Goal: Information Seeking & Learning: Learn about a topic

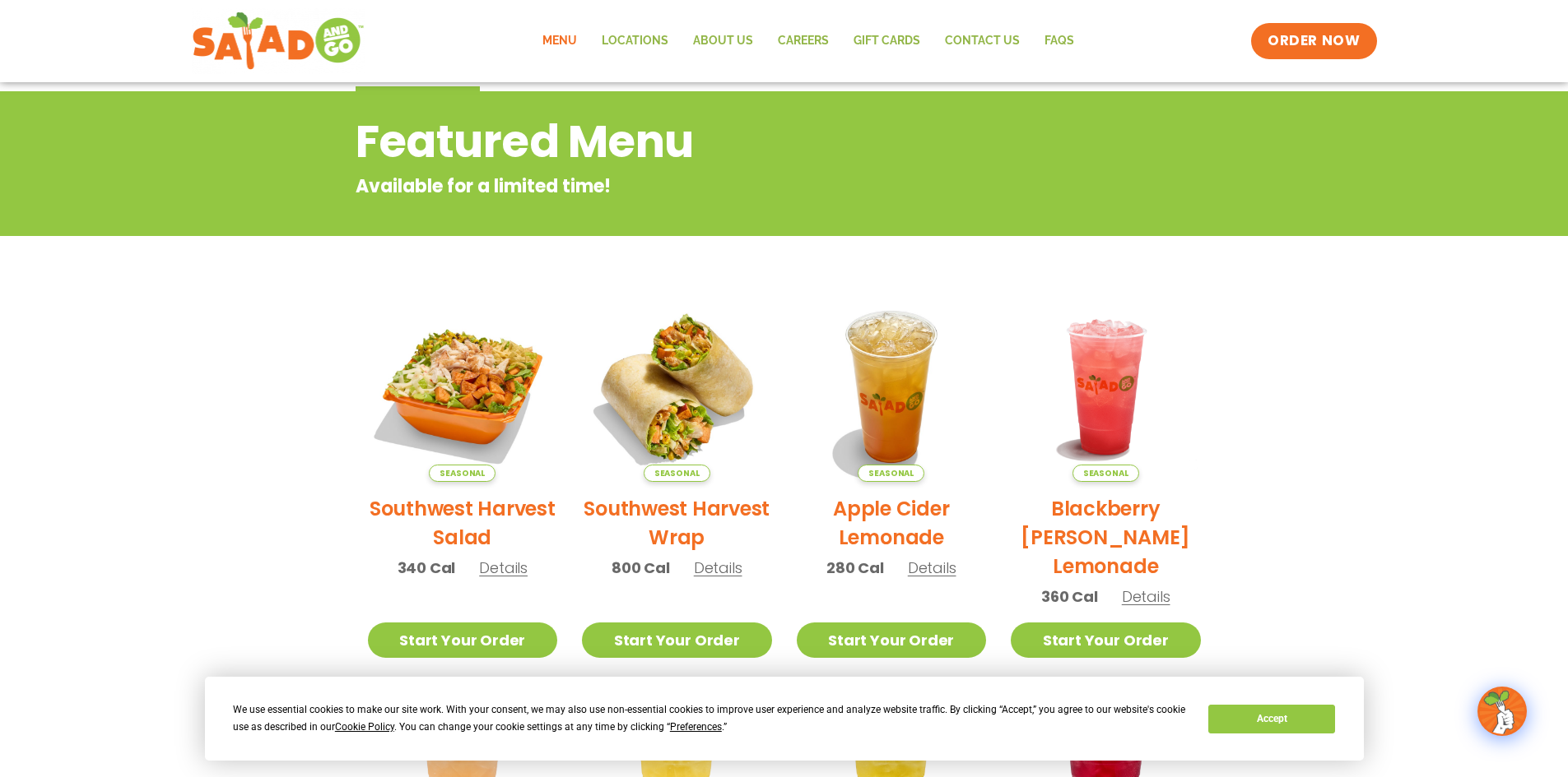
scroll to position [82, 0]
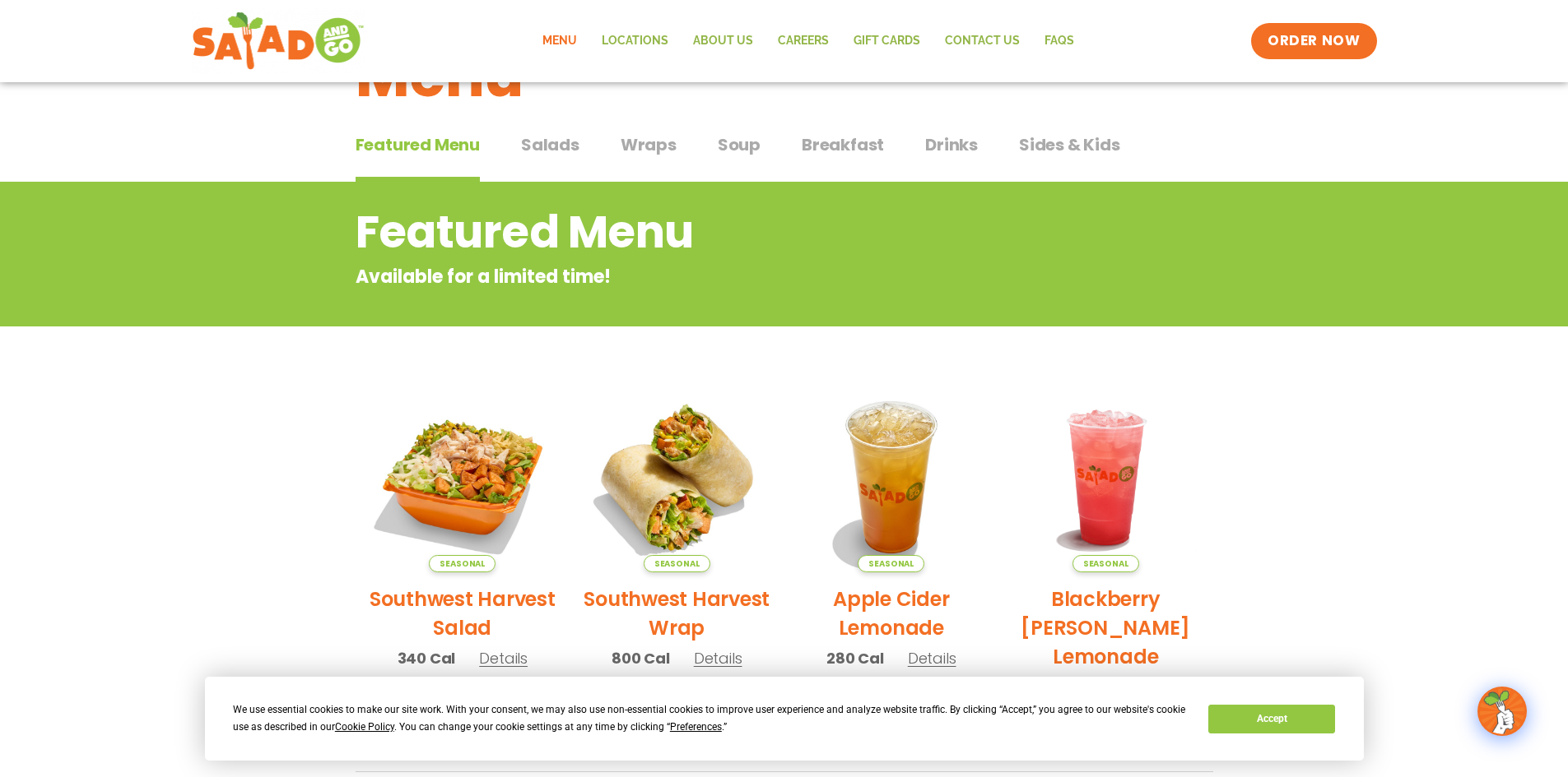
click at [548, 152] on span "Salads" at bounding box center [549, 145] width 58 height 24
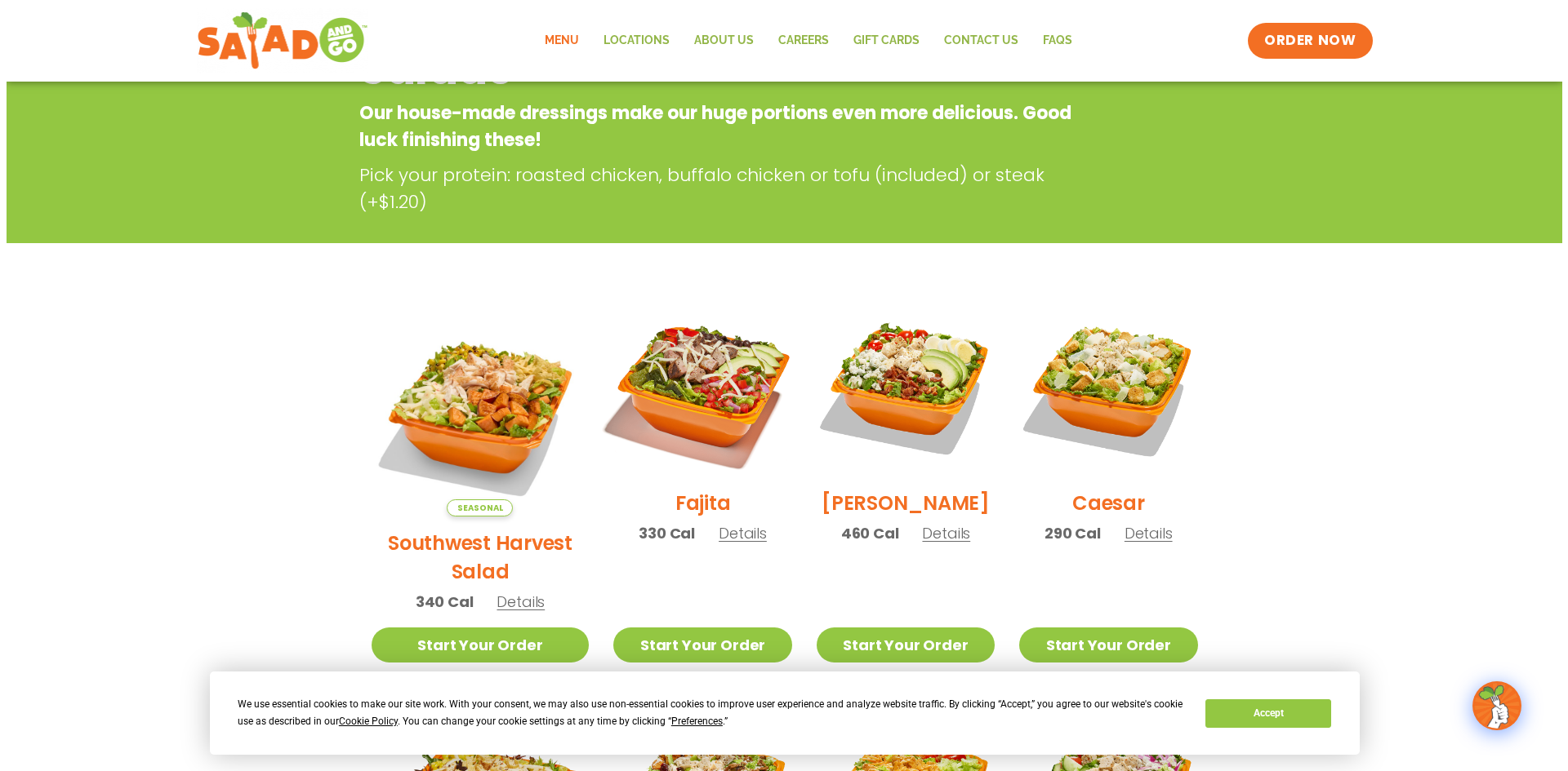
scroll to position [244, 0]
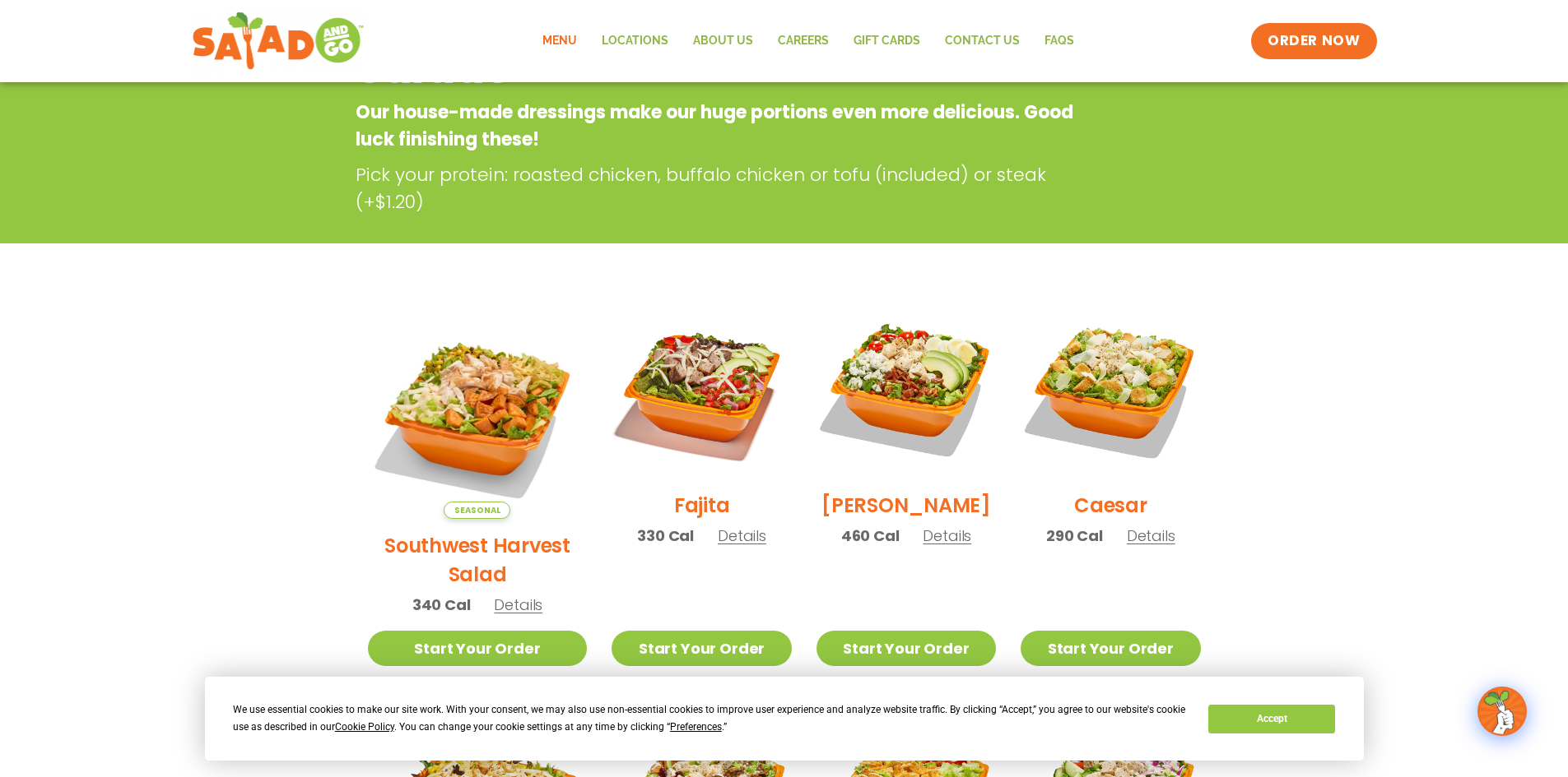
click at [923, 543] on span "Details" at bounding box center [947, 536] width 49 height 20
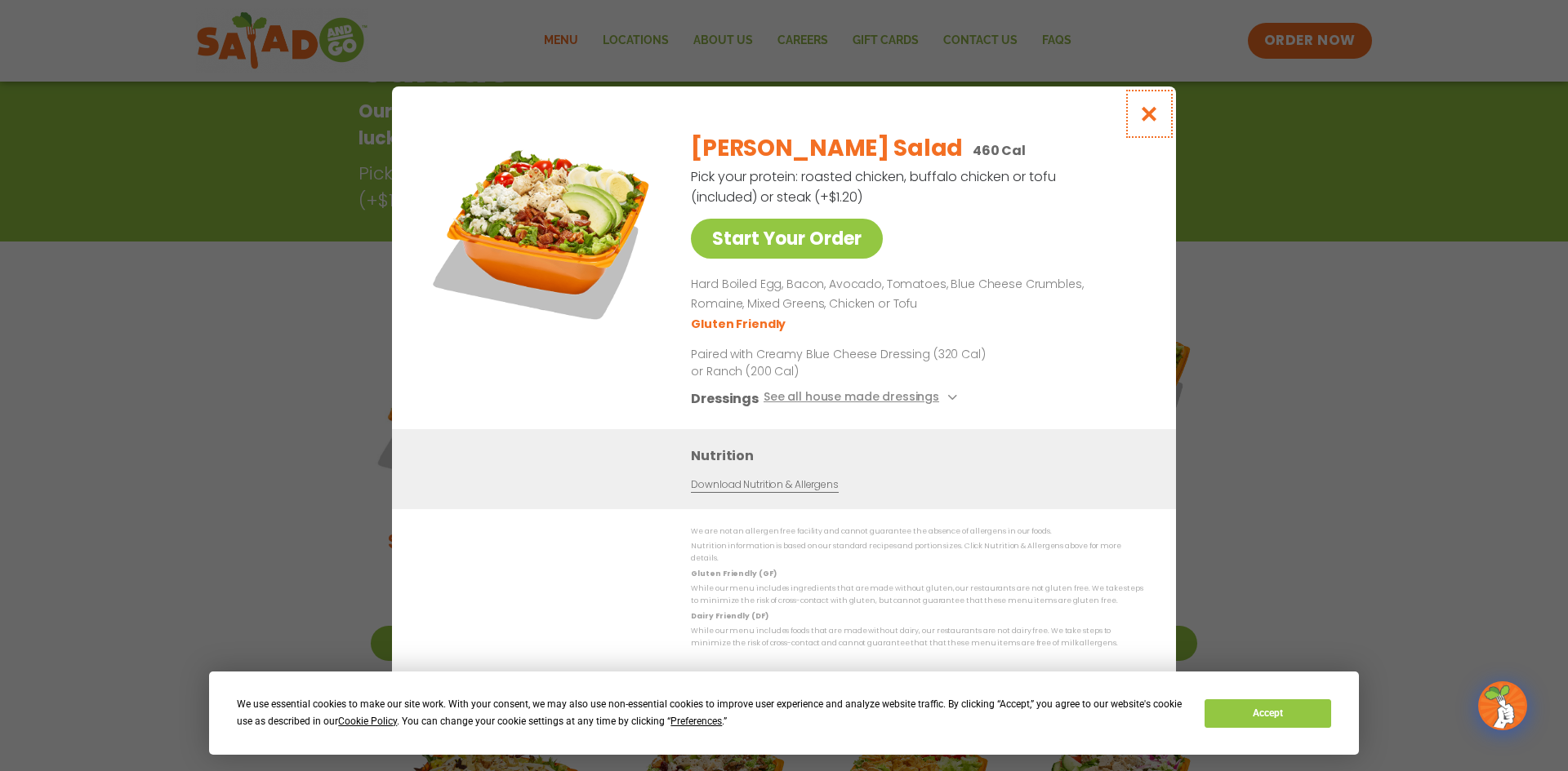
click at [1143, 123] on icon "Close modal" at bounding box center [1150, 113] width 20 height 18
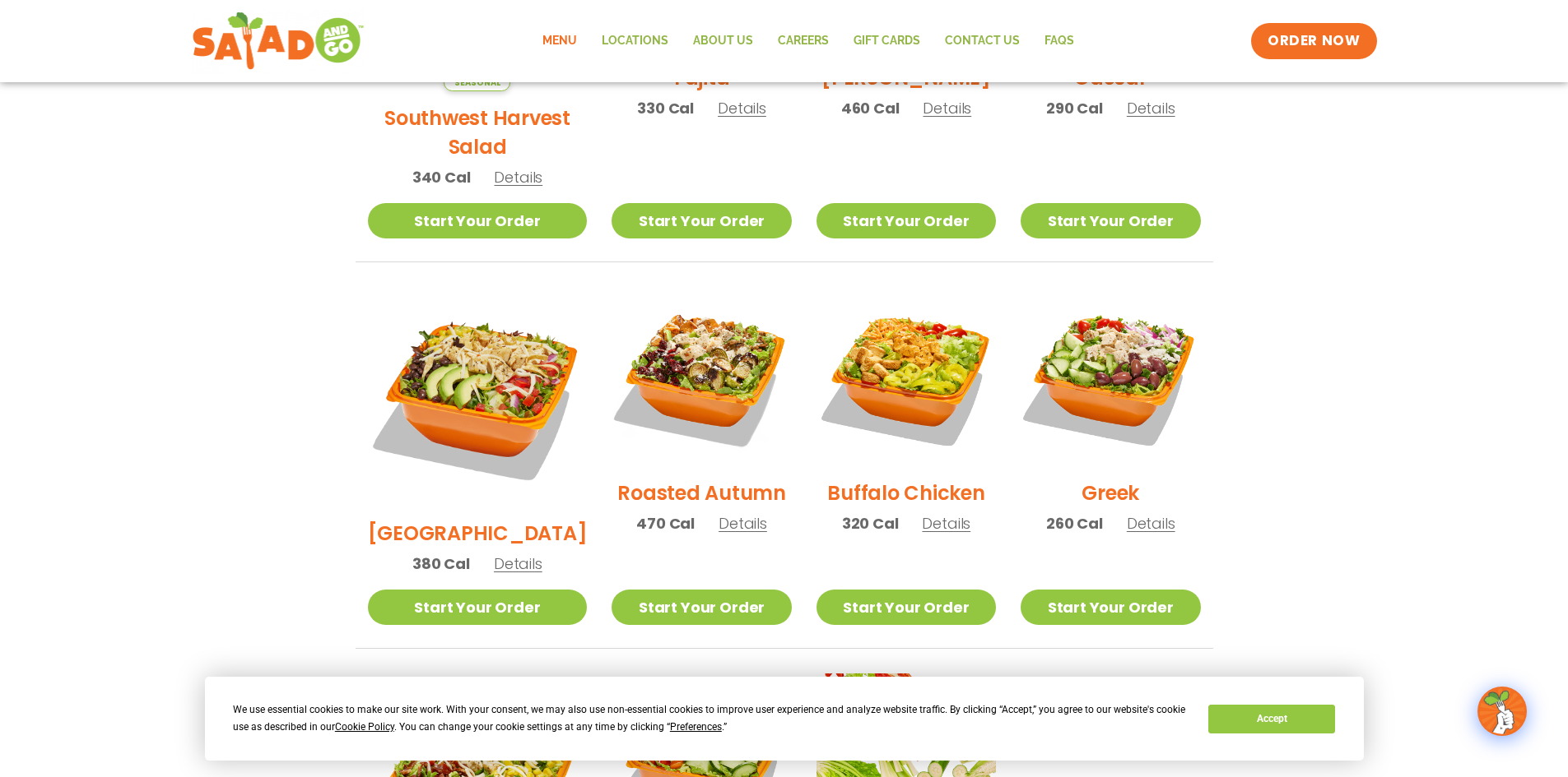
scroll to position [675, 0]
click at [728, 512] on span "Details" at bounding box center [743, 522] width 49 height 20
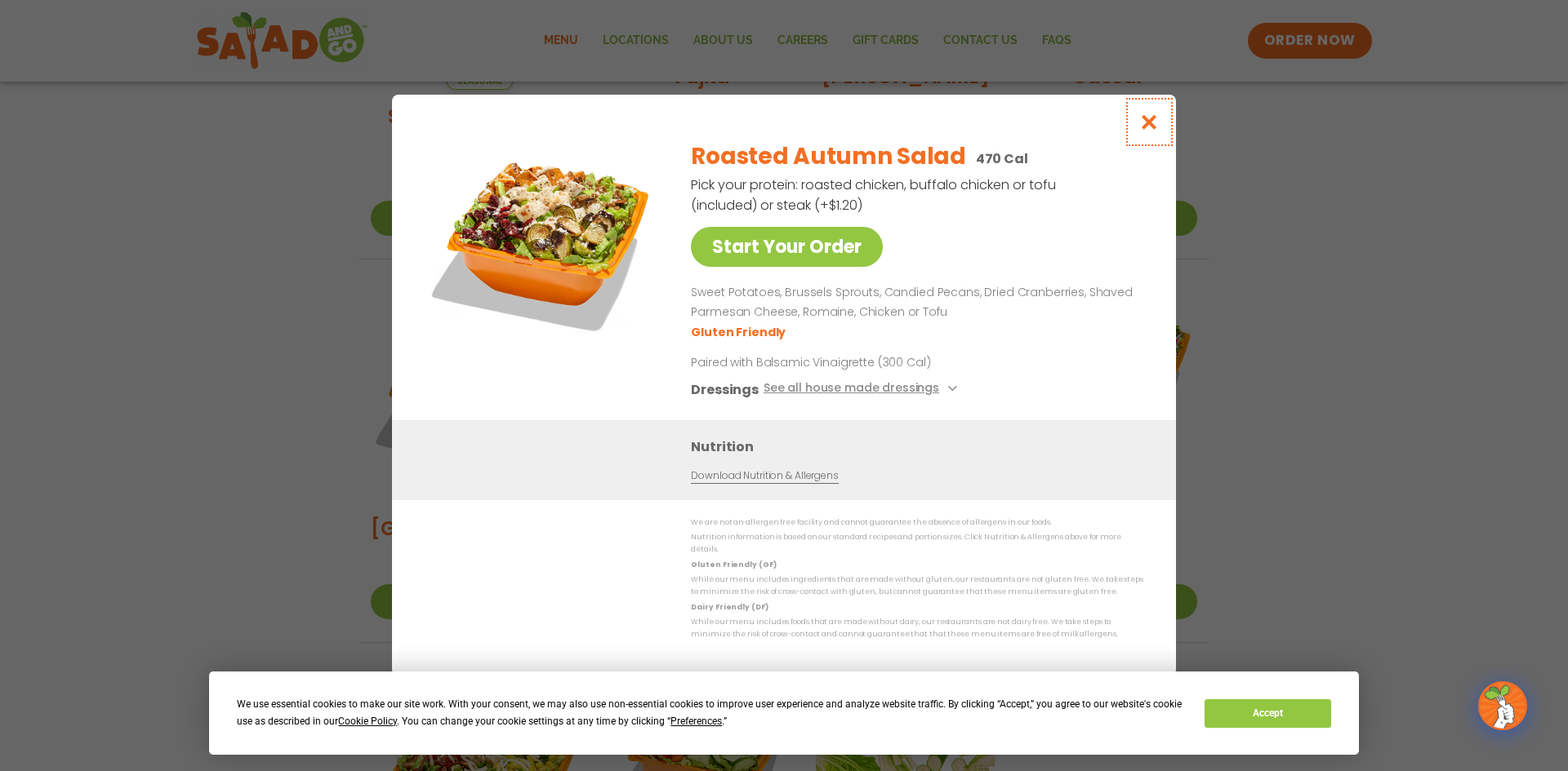
click at [1155, 131] on icon "Close modal" at bounding box center [1150, 122] width 20 height 18
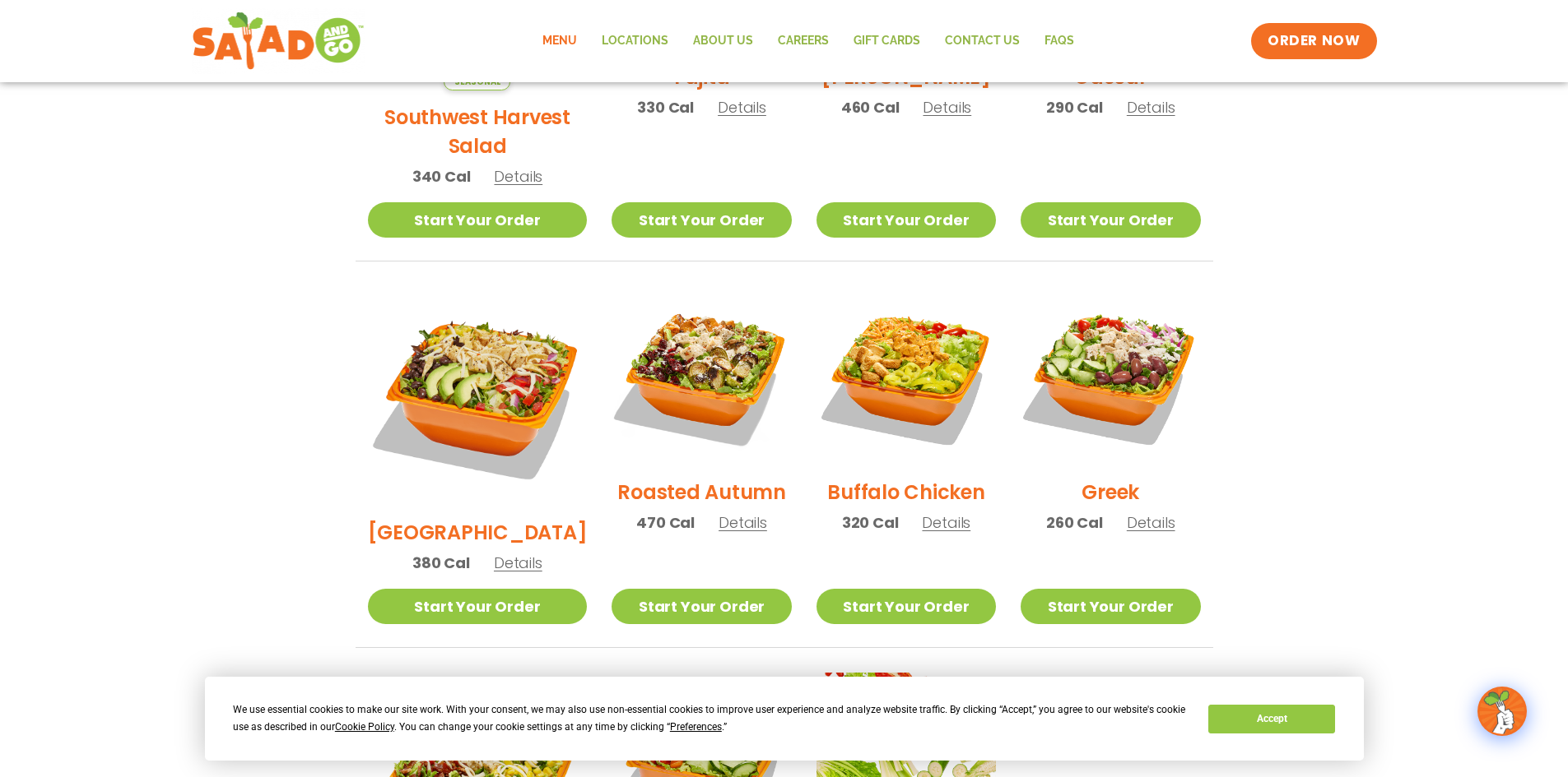
click at [930, 512] on span "Details" at bounding box center [946, 522] width 49 height 20
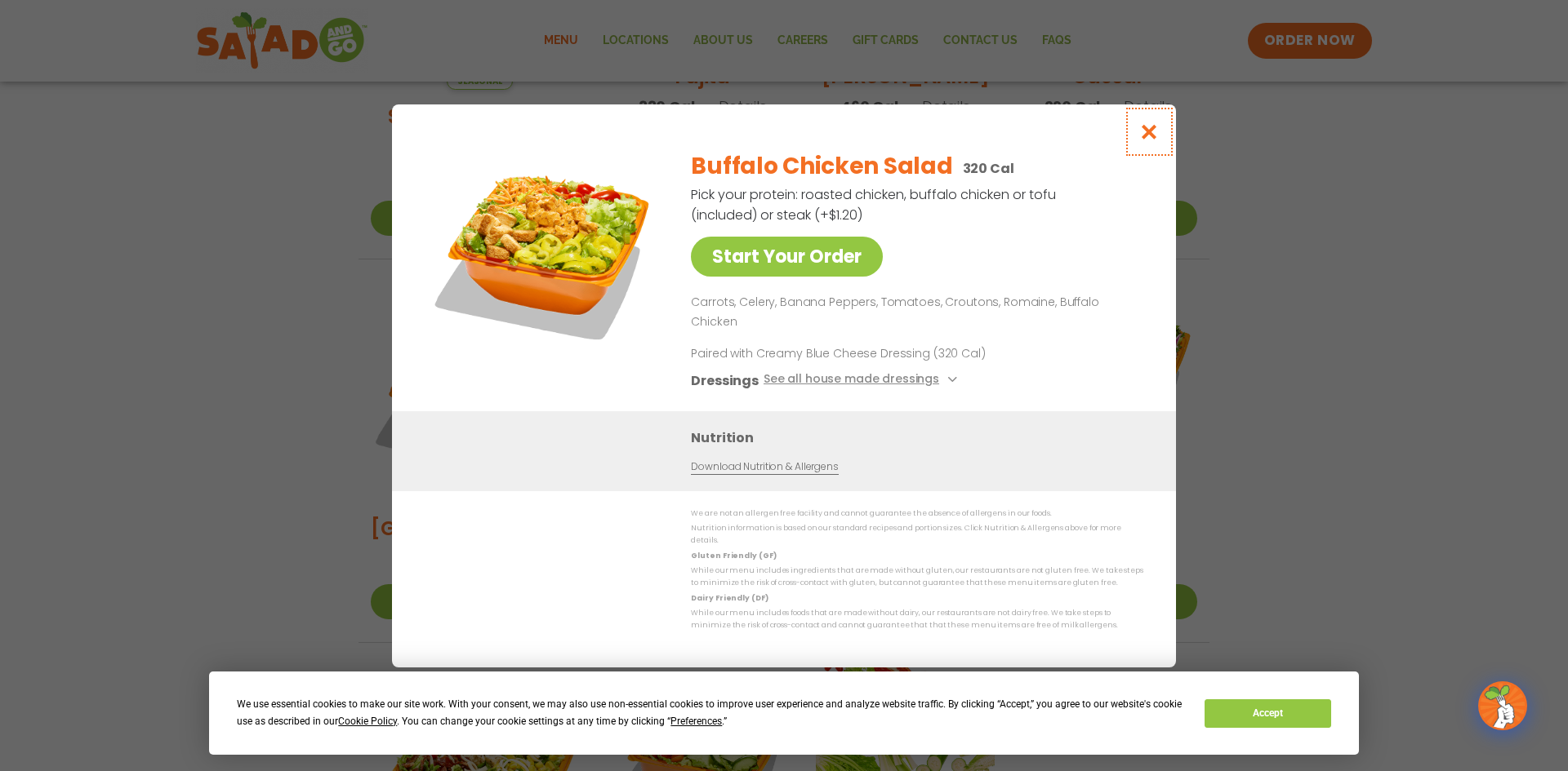
click at [1154, 140] on icon "Close modal" at bounding box center [1150, 132] width 20 height 18
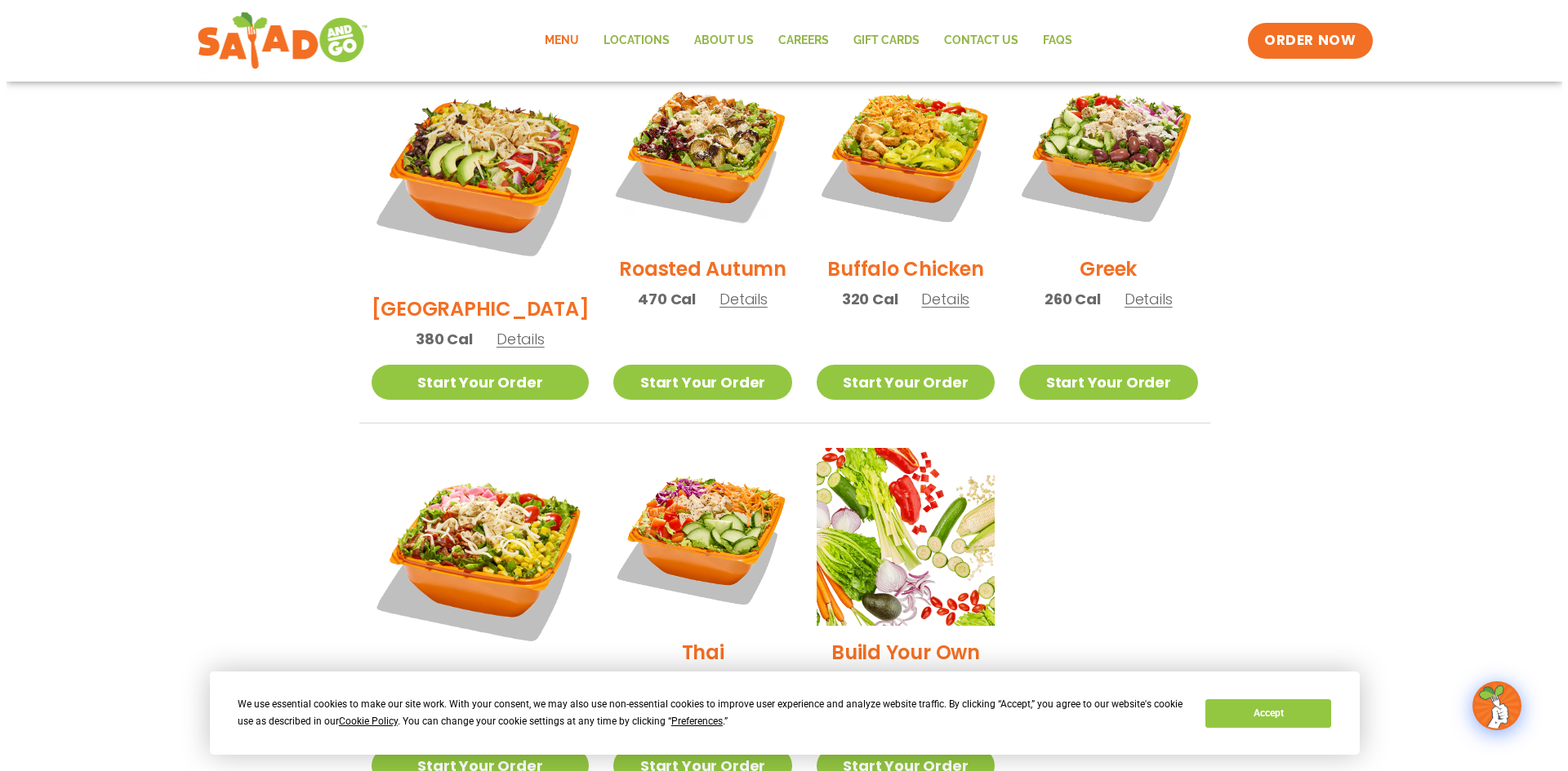
scroll to position [915, 0]
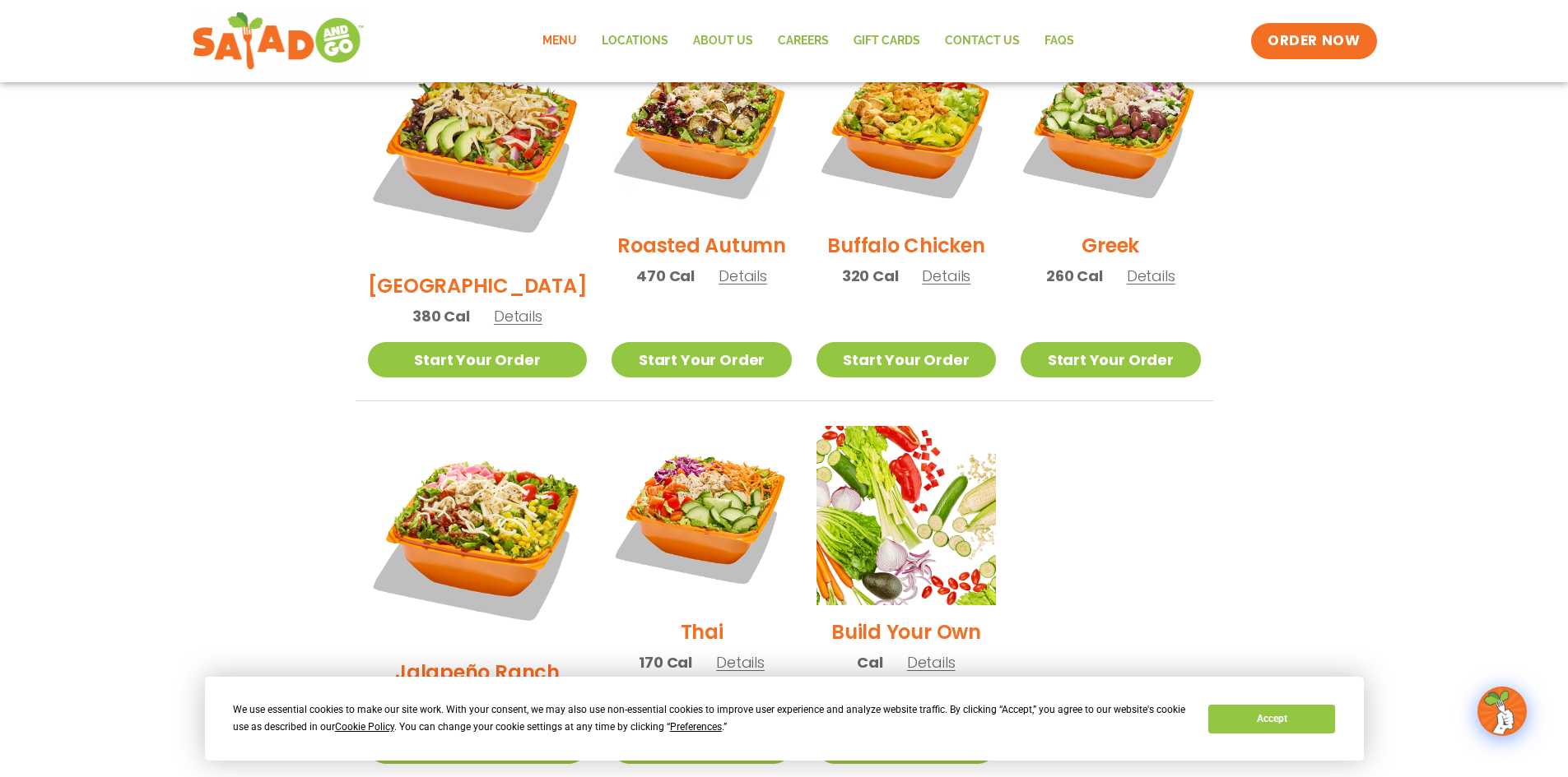
click at [719, 653] on span "Details" at bounding box center [740, 663] width 49 height 20
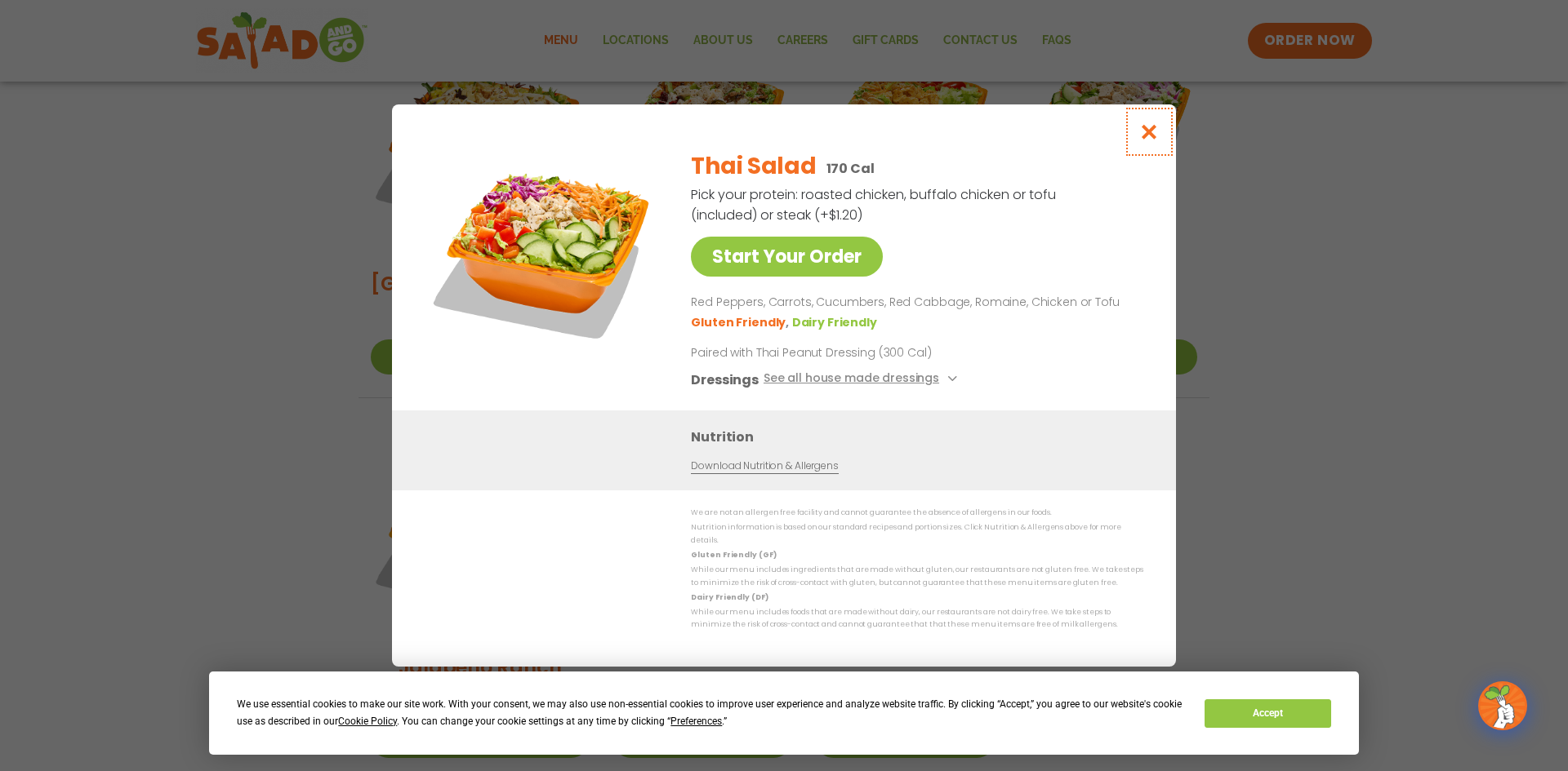
click at [1151, 140] on icon "Close modal" at bounding box center [1150, 132] width 20 height 18
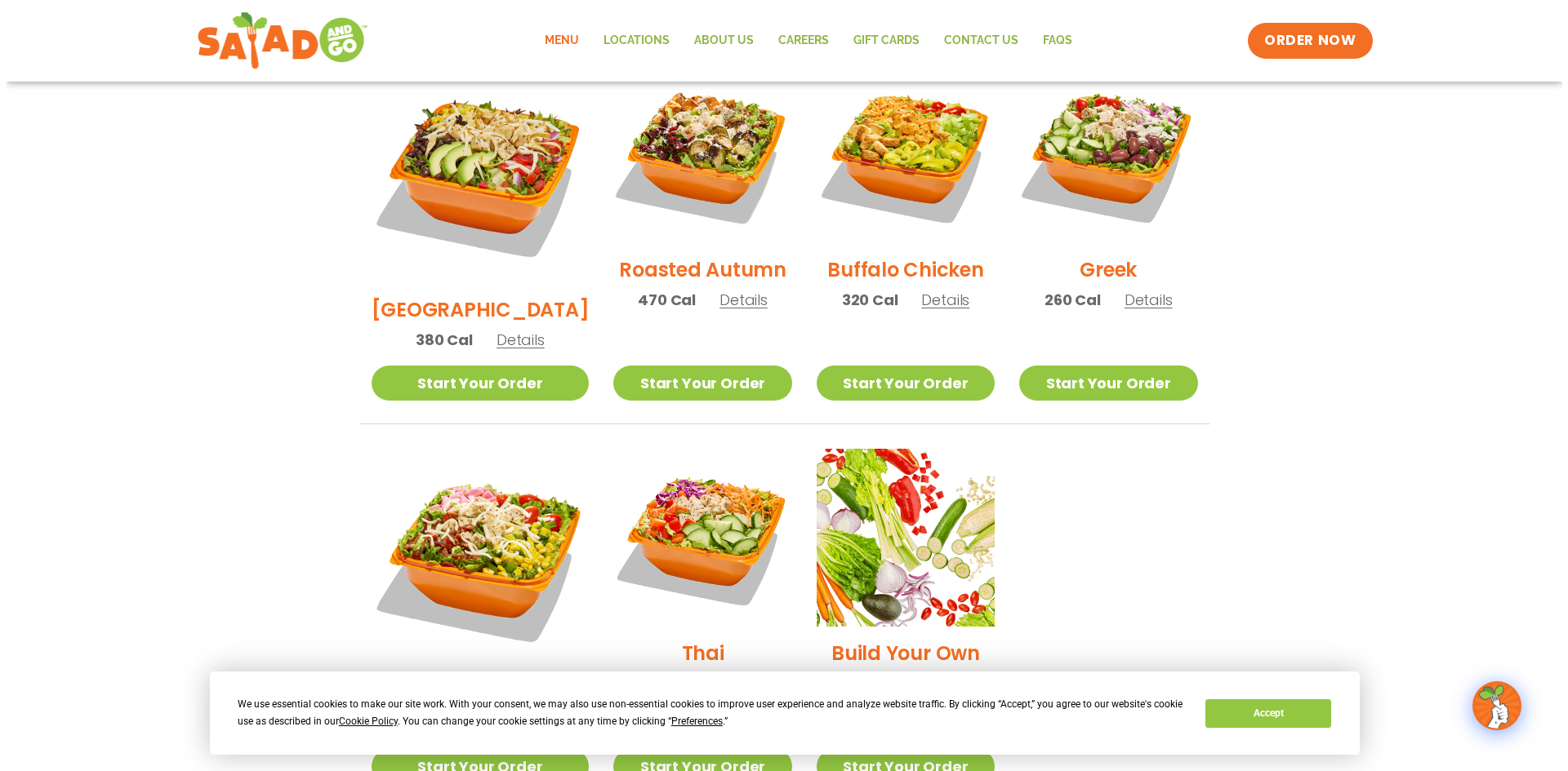
scroll to position [919, 0]
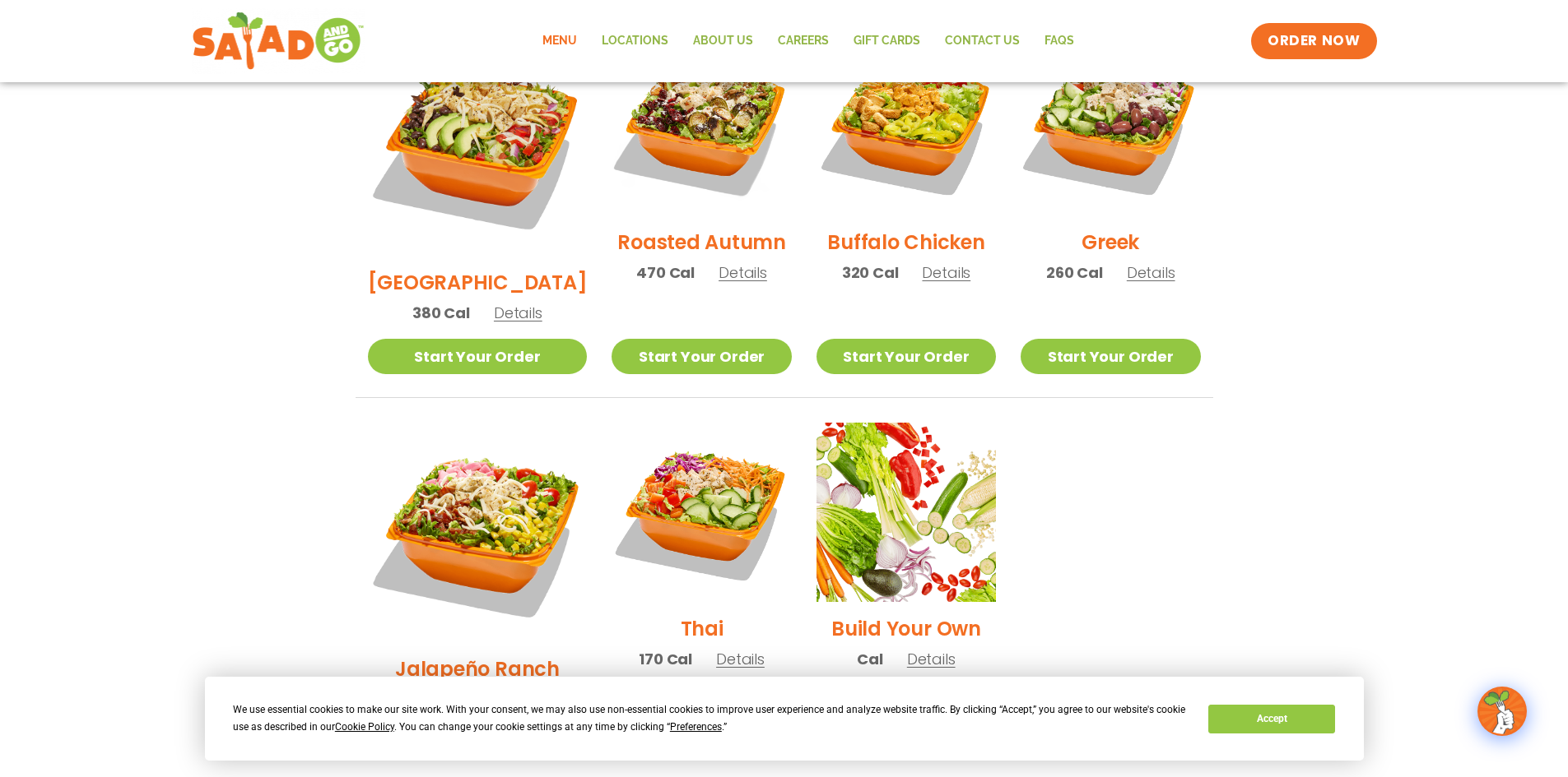
click at [493, 690] on span "Details" at bounding box center [517, 700] width 49 height 20
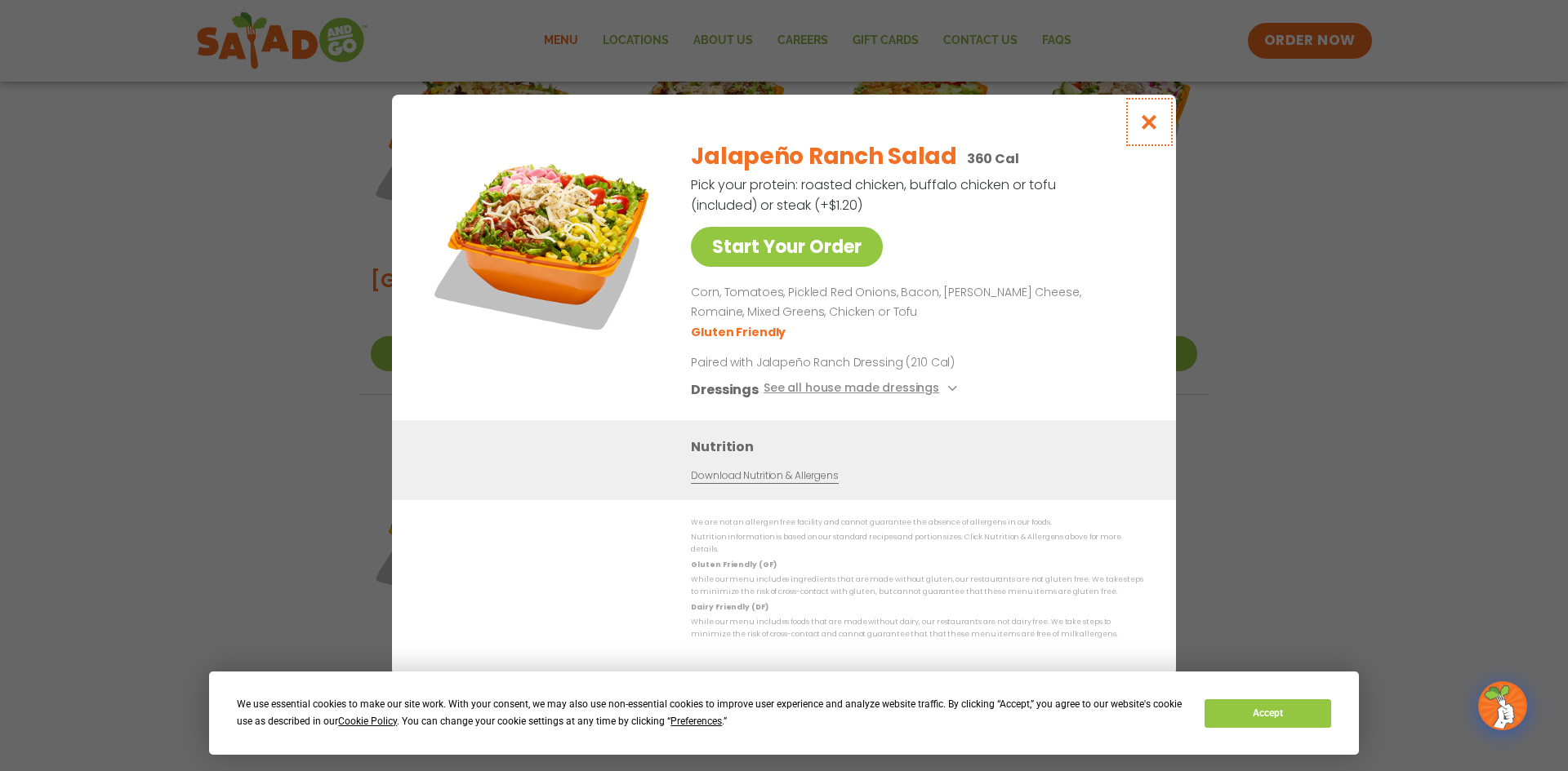
click at [1146, 124] on icon "Close modal" at bounding box center [1150, 122] width 20 height 18
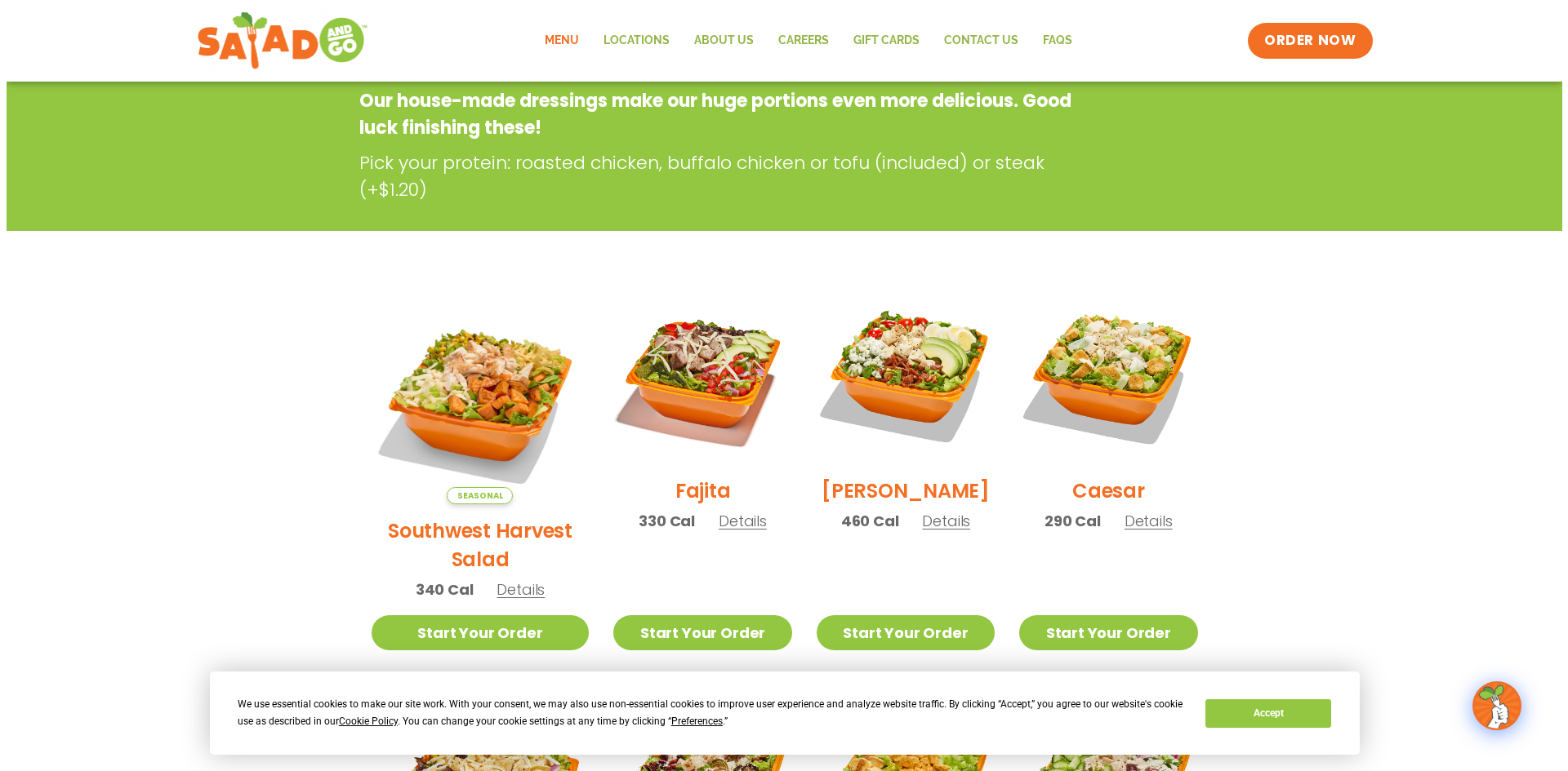
scroll to position [347, 0]
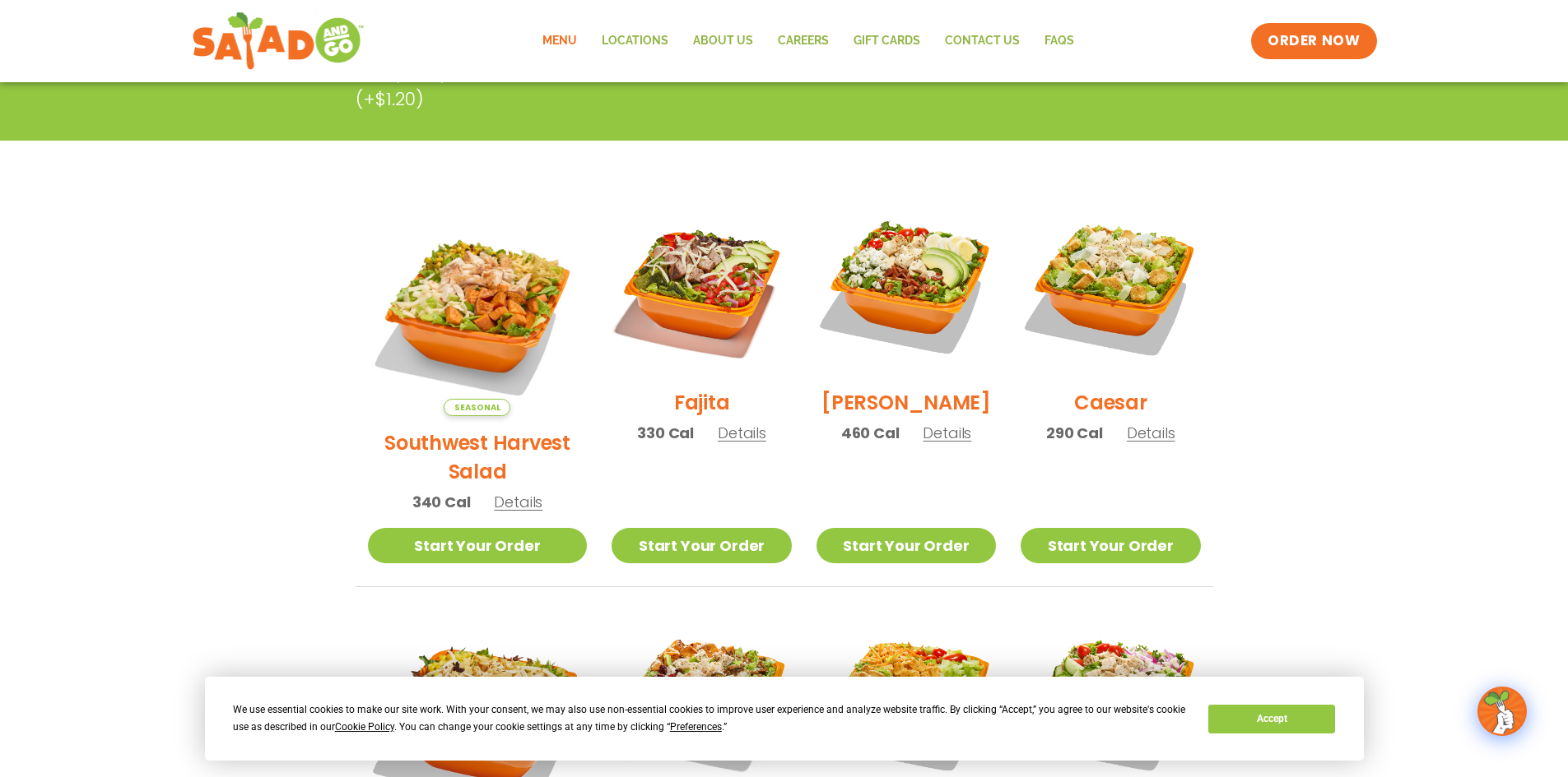
click at [724, 443] on span "Details" at bounding box center [742, 433] width 49 height 20
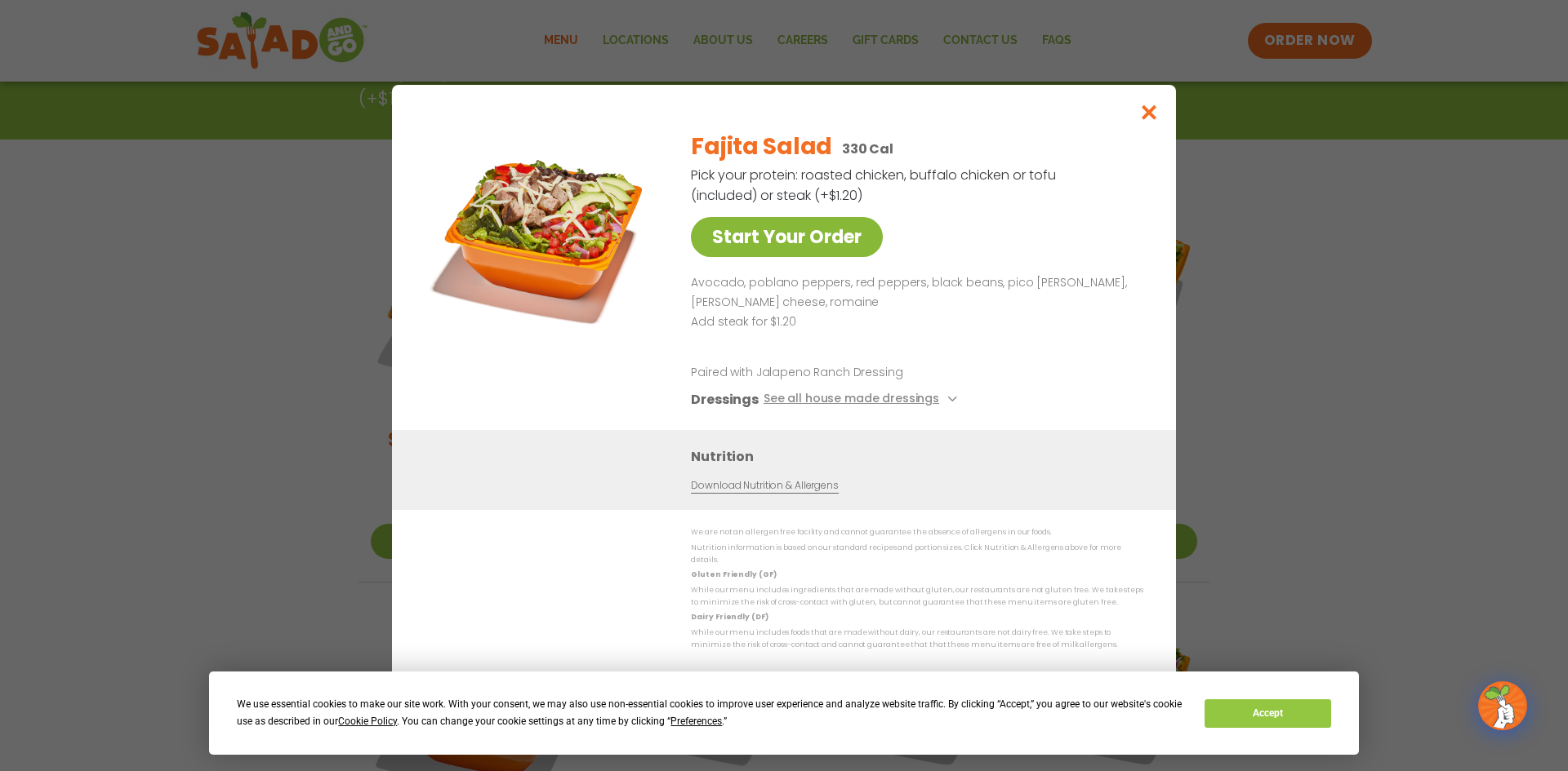
click at [767, 251] on link "Start Your Order" at bounding box center [787, 237] width 192 height 40
